Goal: Task Accomplishment & Management: Use online tool/utility

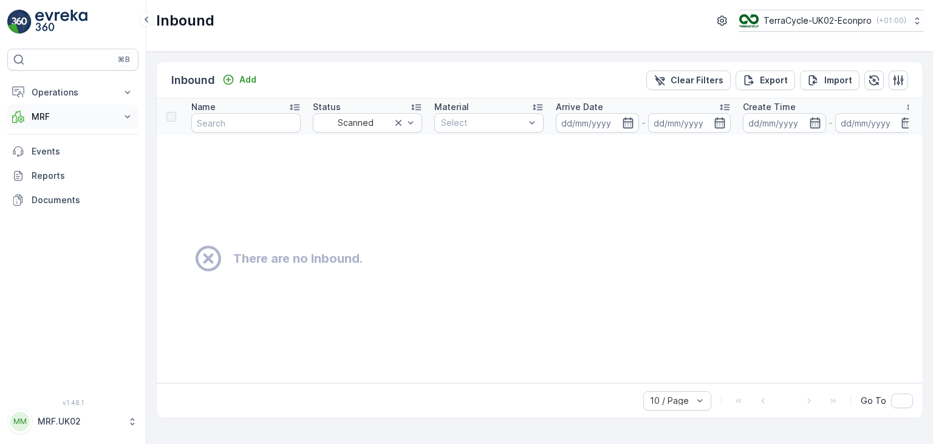
click at [124, 116] on icon at bounding box center [128, 117] width 12 height 12
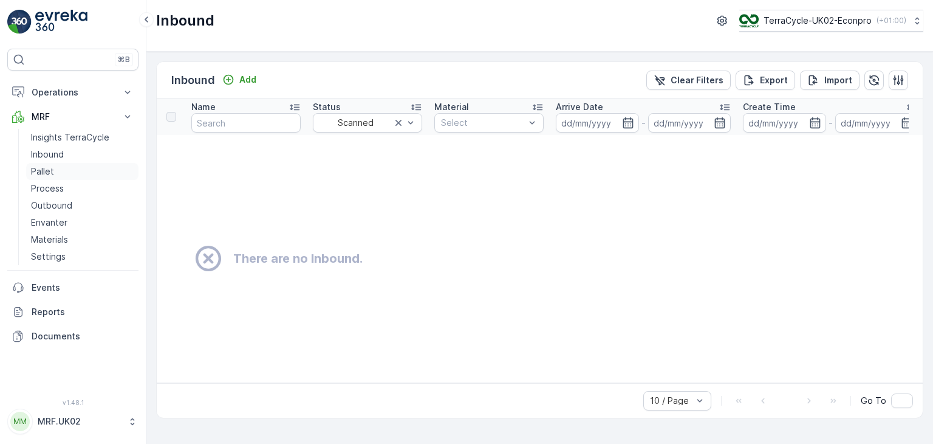
click at [61, 176] on link "Pallet" at bounding box center [82, 171] width 112 height 17
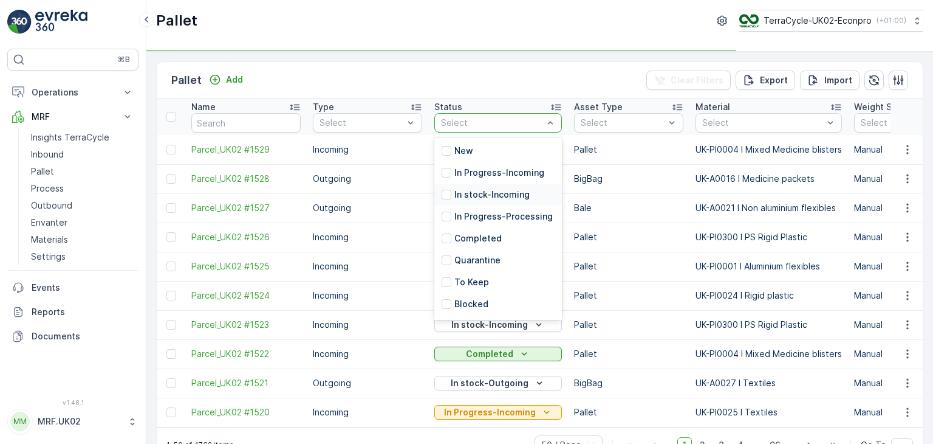
click at [534, 193] on div "In stock-Incoming" at bounding box center [498, 195] width 128 height 22
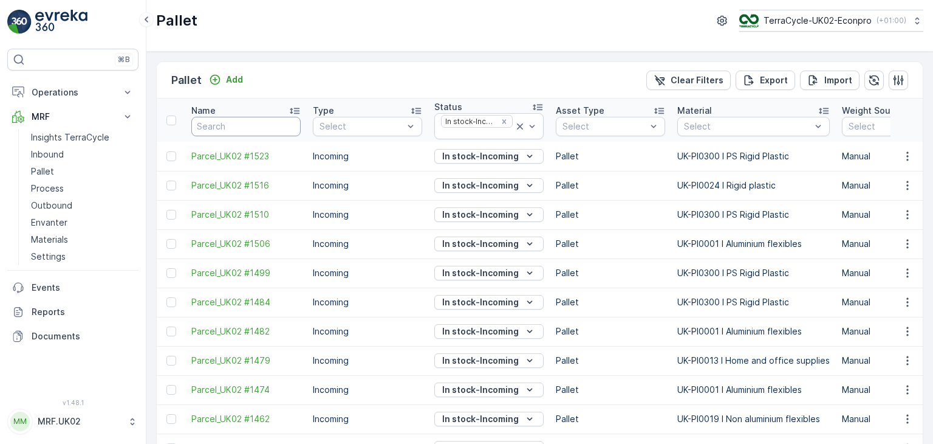
click at [280, 129] on input "text" at bounding box center [245, 126] width 109 height 19
type input "parcel"
click at [777, 81] on p "Export" at bounding box center [774, 80] width 28 height 12
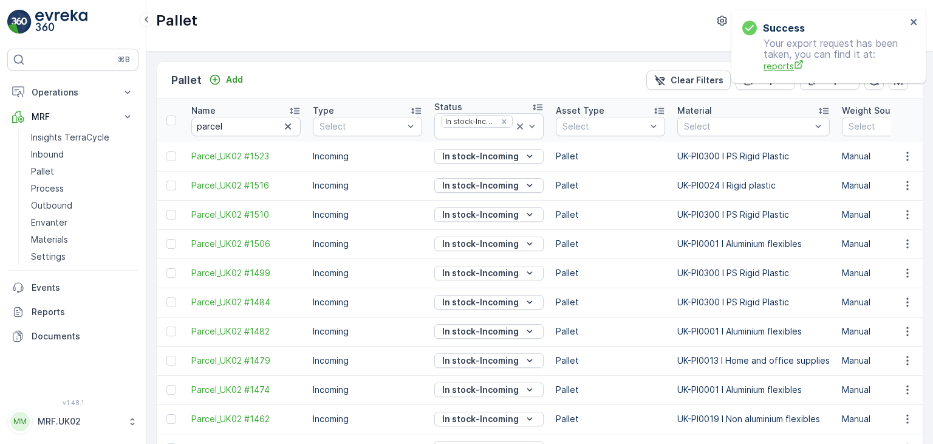
click at [787, 67] on span "reports" at bounding box center [835, 66] width 143 height 13
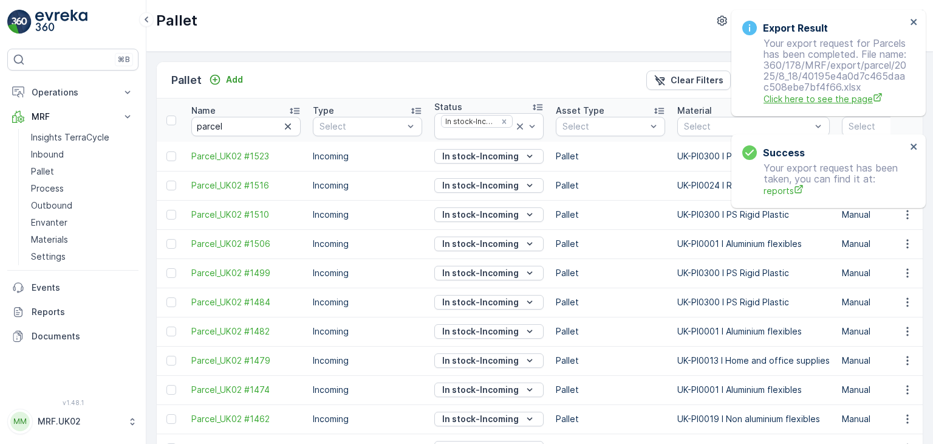
click at [828, 105] on span "Click here to see the page" at bounding box center [835, 98] width 143 height 13
click at [829, 105] on span "Click here to see the page" at bounding box center [835, 98] width 143 height 13
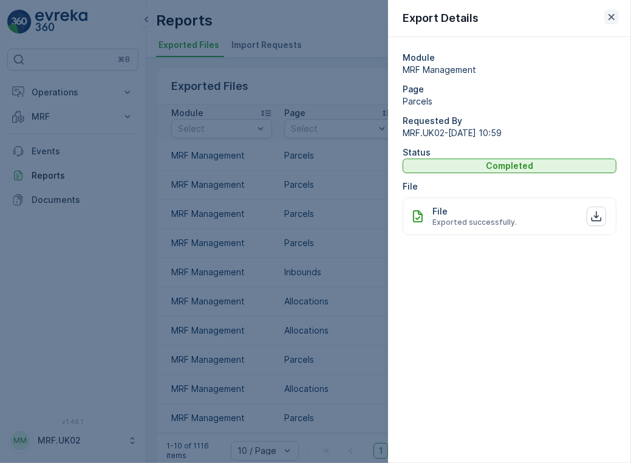
click at [610, 16] on icon "button" at bounding box center [612, 17] width 6 height 6
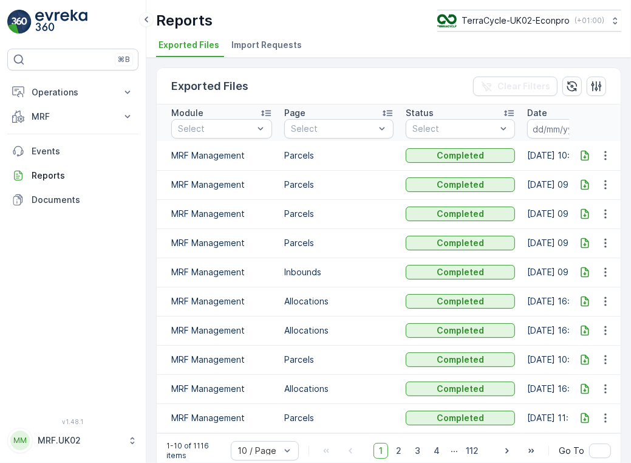
click at [586, 150] on icon at bounding box center [585, 155] width 12 height 12
